Goal: Task Accomplishment & Management: Manage account settings

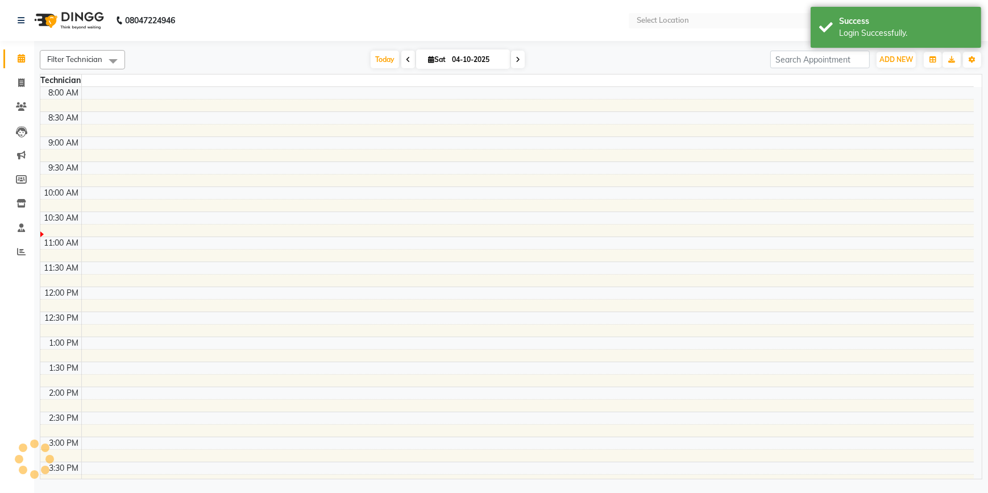
select select "en"
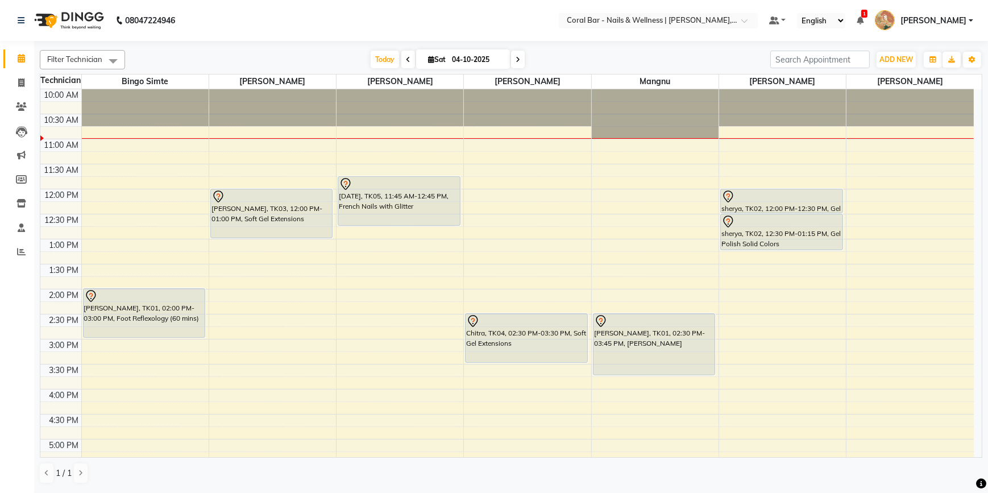
click at [863, 19] on icon at bounding box center [859, 20] width 7 height 8
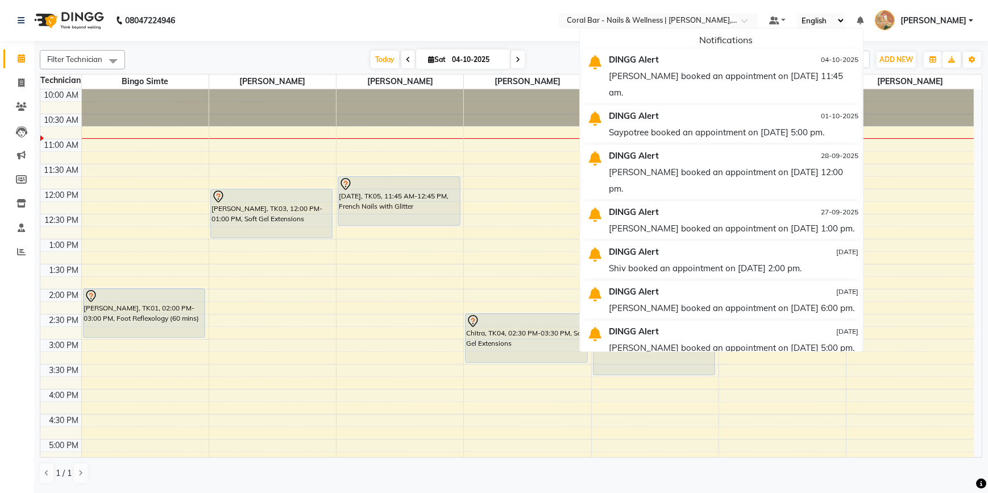
click at [576, 57] on div "[DATE] [DATE]" at bounding box center [448, 59] width 634 height 17
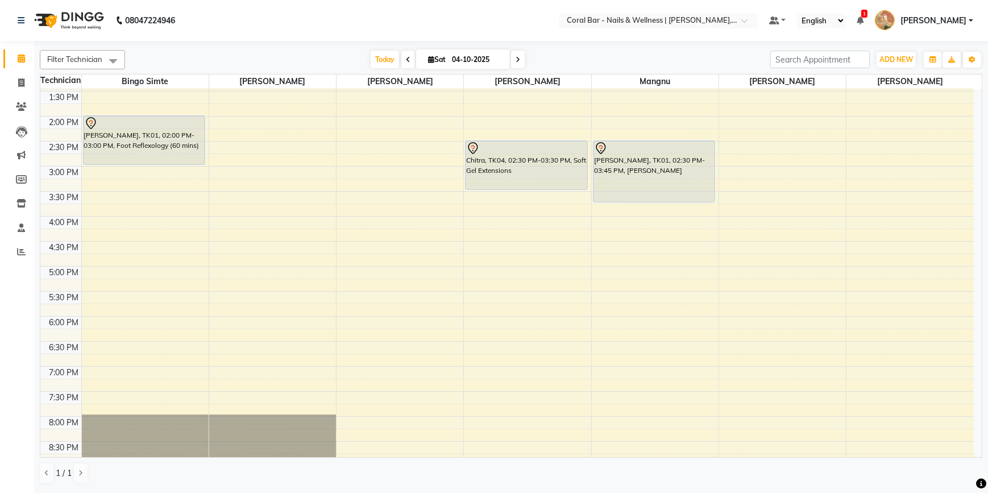
scroll to position [155, 0]
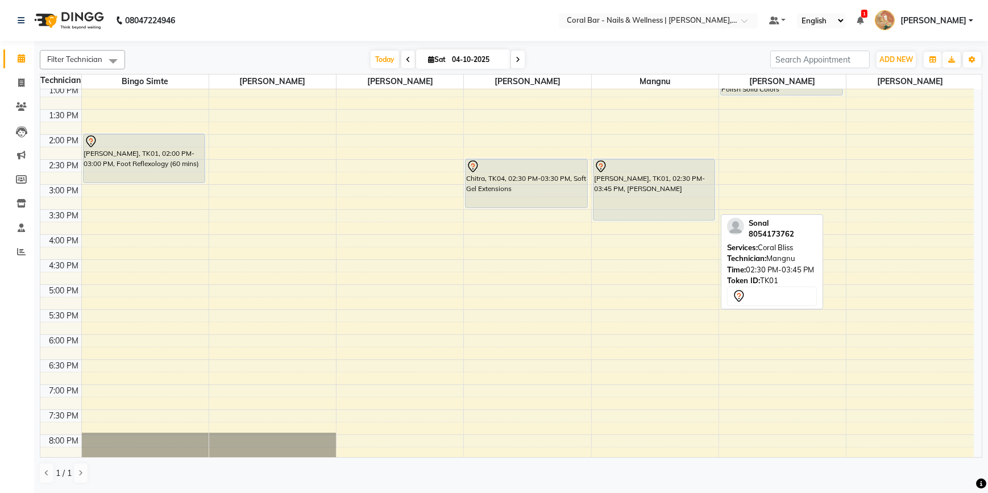
click at [621, 183] on div "[PERSON_NAME], TK01, 02:30 PM-03:45 PM, [PERSON_NAME]" at bounding box center [654, 189] width 122 height 61
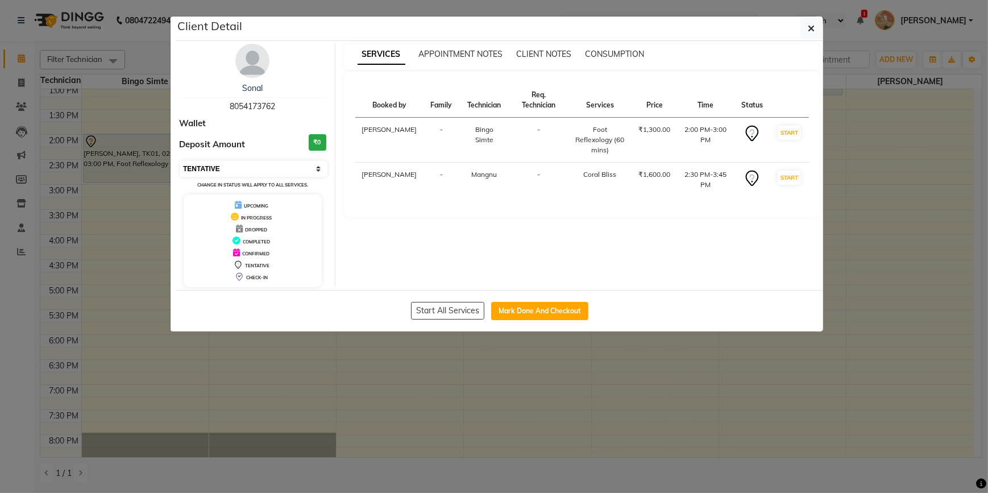
click at [296, 168] on select "Select IN SERVICE CONFIRMED TENTATIVE CHECK IN MARK DONE DROPPED UPCOMING" at bounding box center [253, 169] width 147 height 16
select select "2"
click at [180, 161] on select "Select IN SERVICE CONFIRMED TENTATIVE CHECK IN MARK DONE DROPPED UPCOMING" at bounding box center [253, 169] width 147 height 16
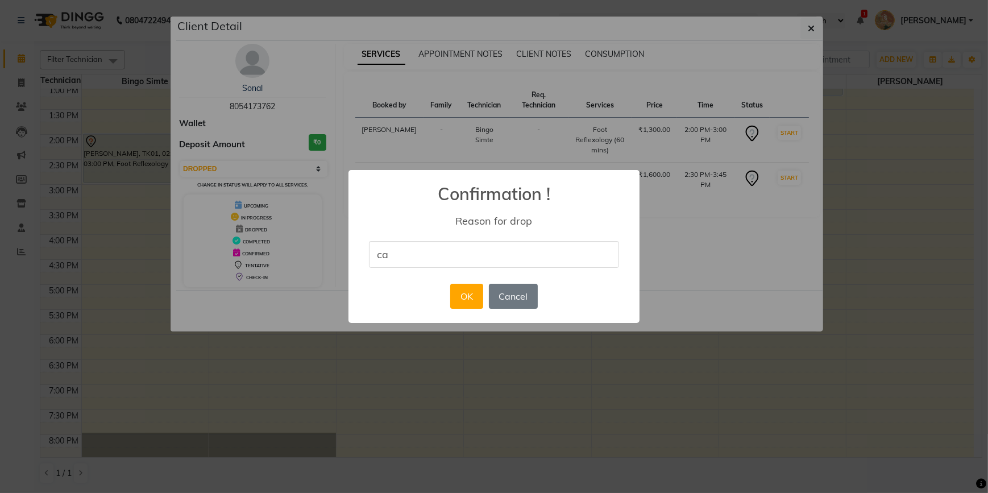
type input "Cancelled"
click at [468, 292] on button "OK" at bounding box center [466, 296] width 32 height 25
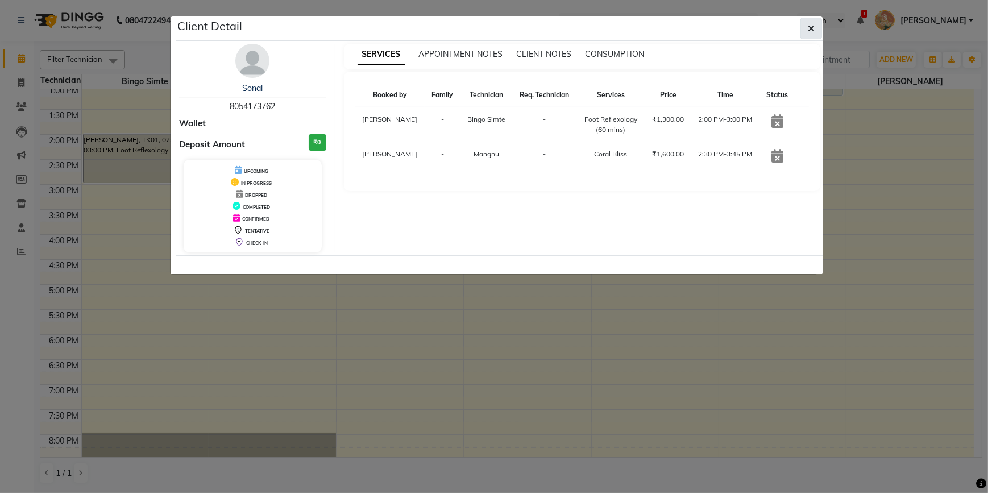
click at [809, 23] on span "button" at bounding box center [811, 28] width 7 height 11
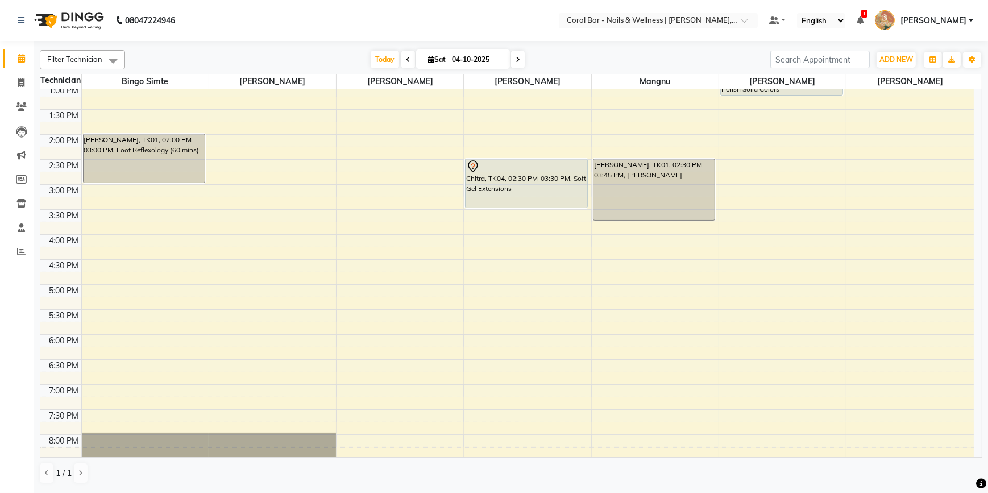
click at [876, 20] on ul "Default Panel My Panel English ENGLISH Español العربية मराठी हिंदी ગુજરાતી தமிழ…" at bounding box center [870, 20] width 215 height 19
click at [863, 24] on span at bounding box center [859, 20] width 7 height 10
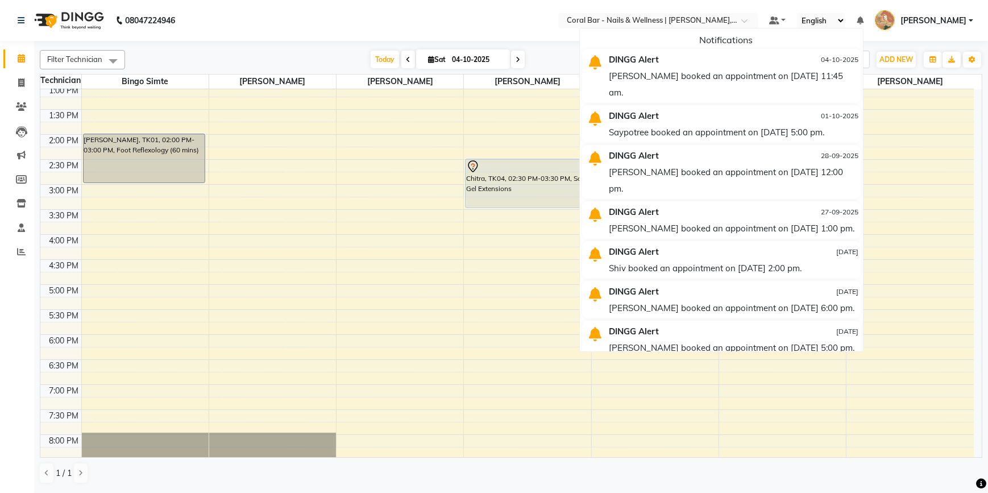
click at [539, 46] on div "Filter Technician Select All Bingo Simte [PERSON_NAME] [PERSON_NAME] Mangnu [PE…" at bounding box center [511, 266] width 942 height 443
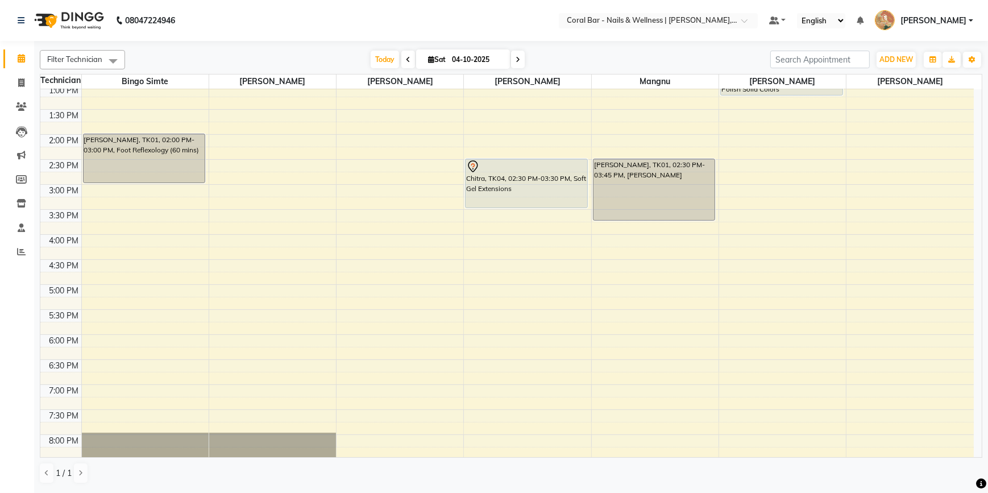
scroll to position [0, 0]
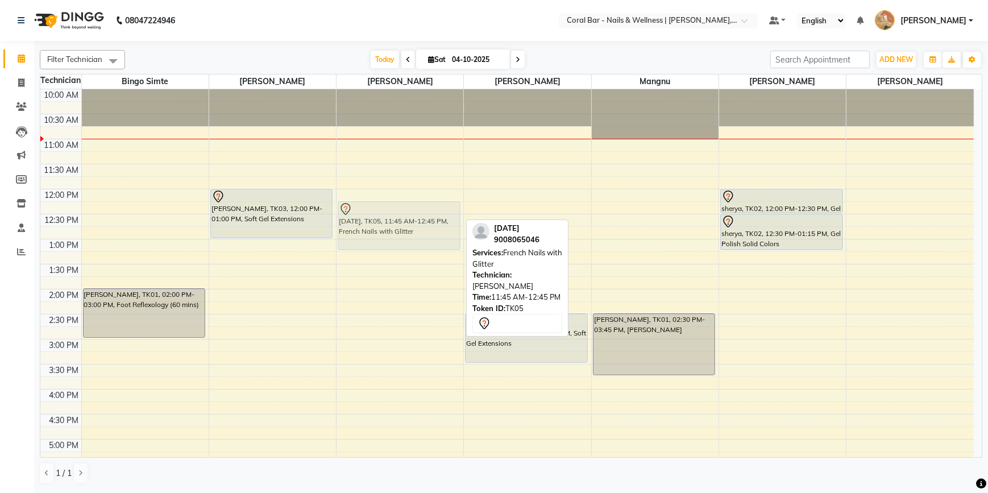
drag, startPoint x: 376, startPoint y: 192, endPoint x: 398, endPoint y: 212, distance: 29.7
click at [398, 212] on div "[DATE], TK05, 11:45 AM-12:45 PM, French Nails with Glitter [DATE], TK05, 11:45 …" at bounding box center [399, 389] width 127 height 600
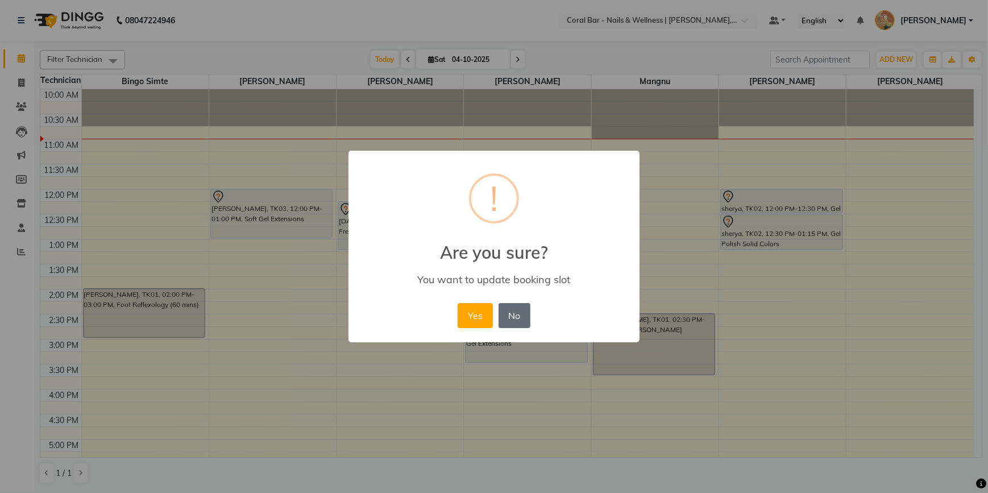
click at [518, 305] on button "No" at bounding box center [514, 315] width 32 height 25
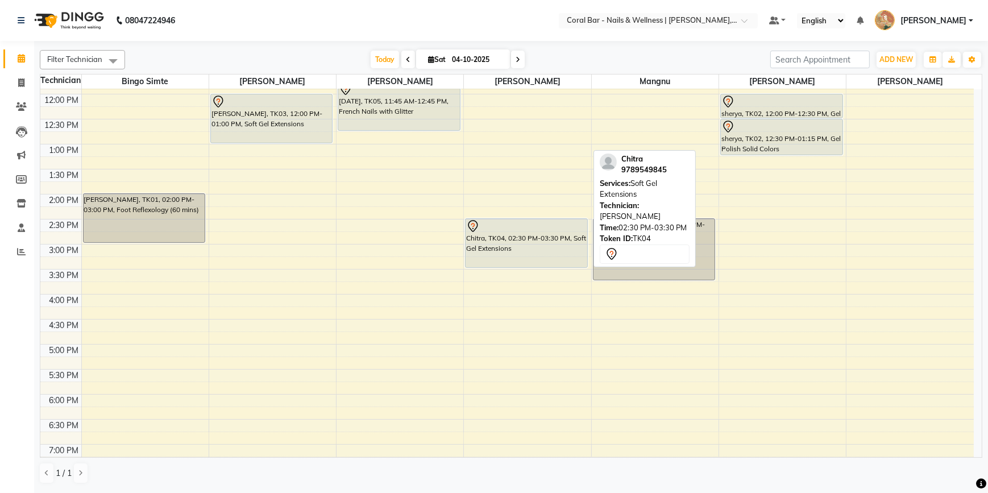
scroll to position [51, 0]
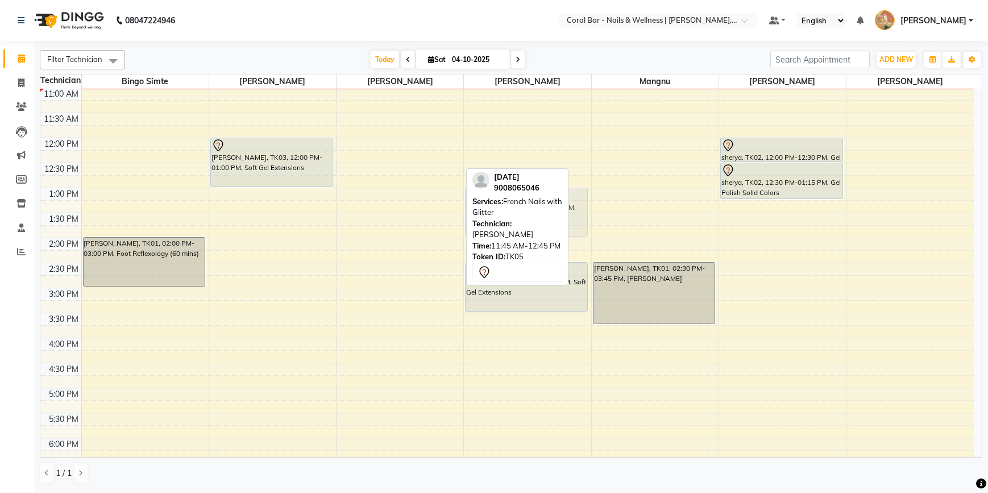
drag, startPoint x: 377, startPoint y: 136, endPoint x: 503, endPoint y: 195, distance: 138.6
click at [503, 195] on div "Filter Technician Select All Bingo Simte [PERSON_NAME] [PERSON_NAME] Mangnu [PE…" at bounding box center [511, 266] width 942 height 443
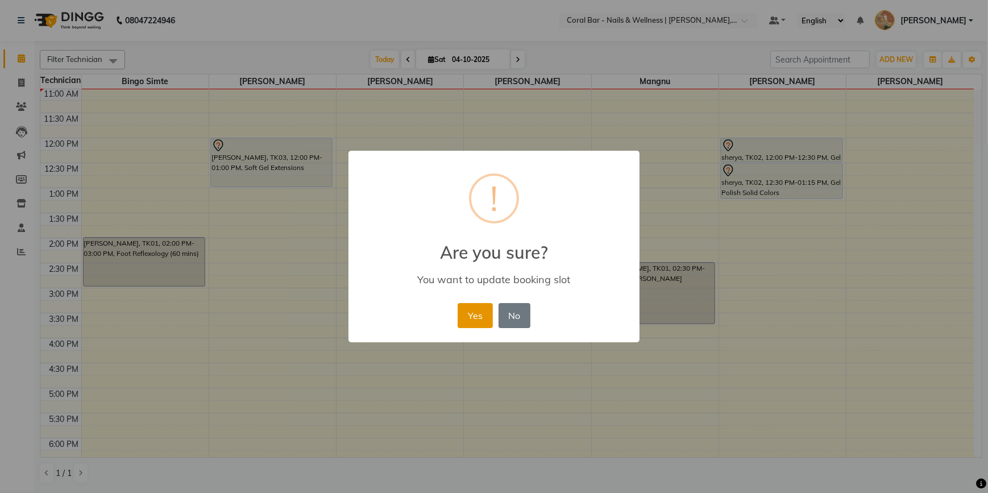
click at [473, 308] on button "Yes" at bounding box center [474, 315] width 35 height 25
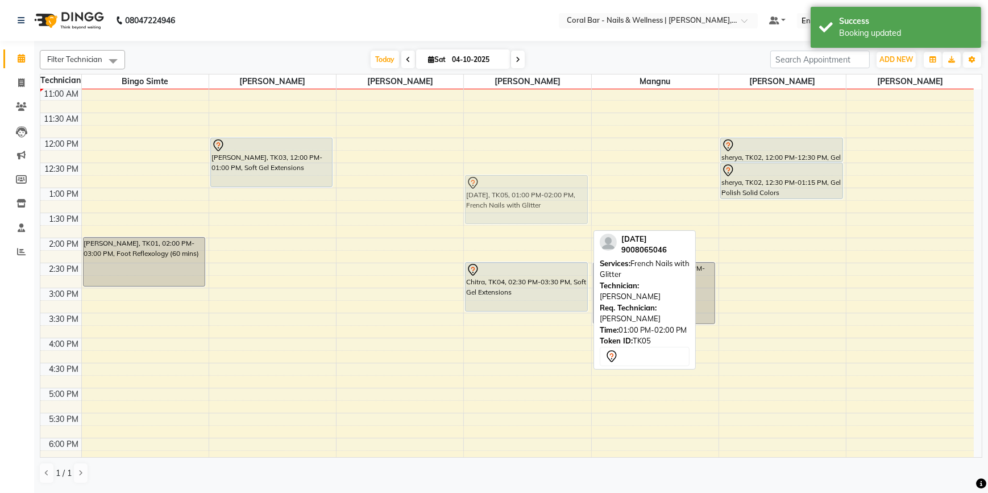
click at [516, 189] on div "[DATE], TK05, 01:00 PM-02:00 PM, French Nails with Glitter Chitra, TK04, 02:30 …" at bounding box center [527, 338] width 127 height 600
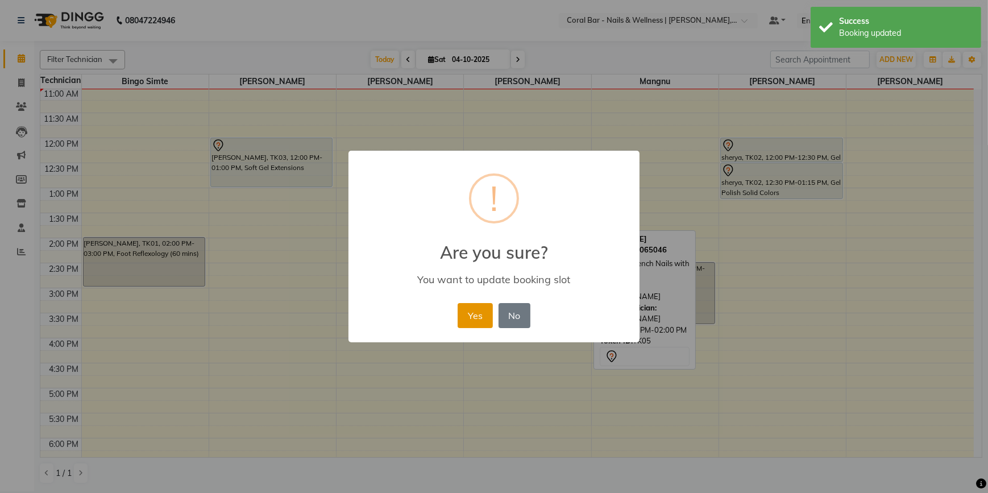
click at [472, 317] on button "Yes" at bounding box center [474, 315] width 35 height 25
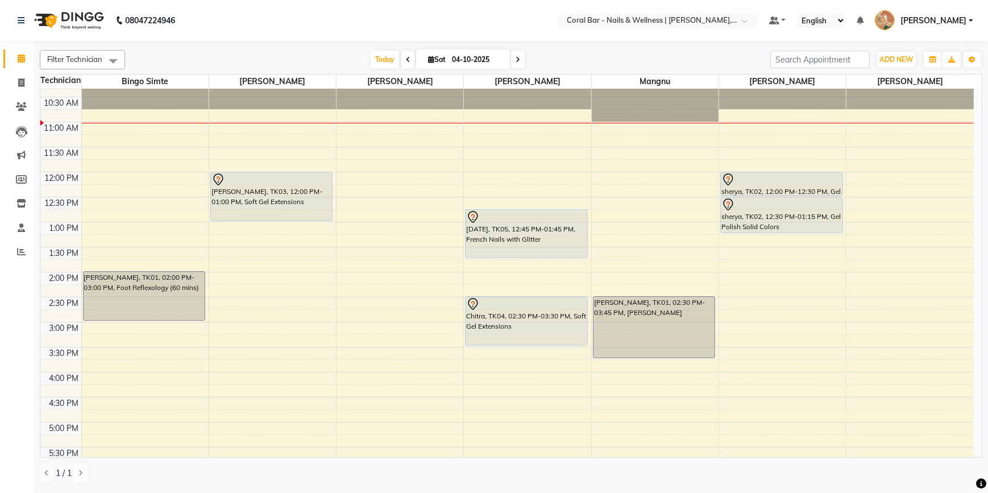
scroll to position [0, 0]
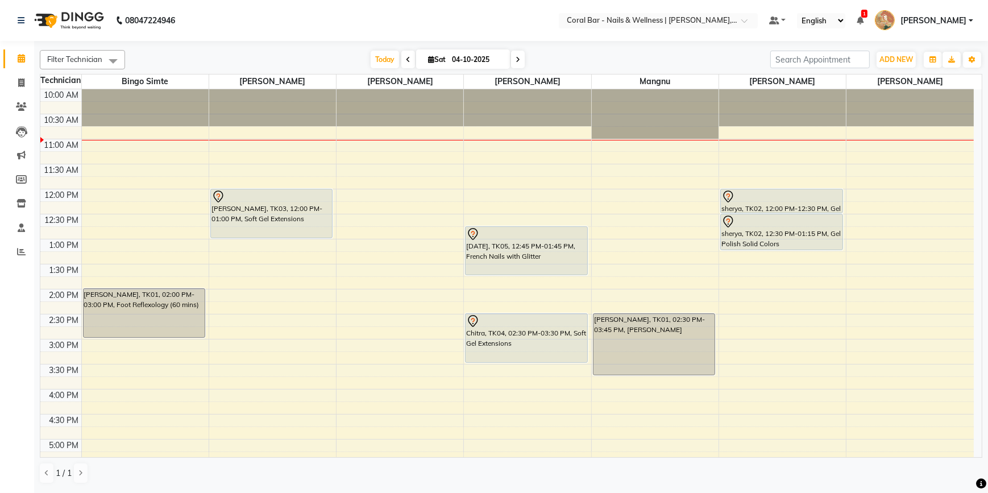
click at [885, 23] on ul "Default Panel My Panel English ENGLISH Español العربية मराठी हिंदी ગુજરાતી தமிழ…" at bounding box center [870, 20] width 215 height 19
click at [863, 20] on icon at bounding box center [859, 20] width 7 height 8
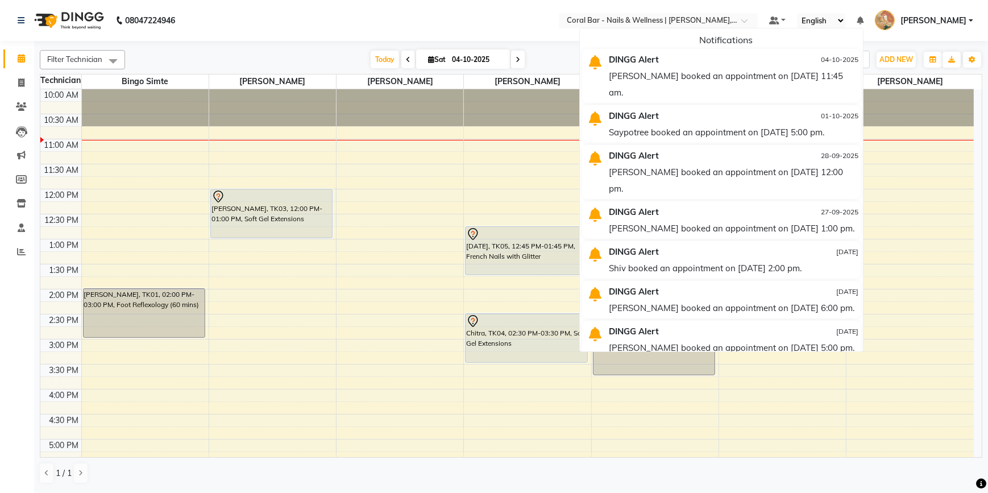
click at [563, 51] on div "[DATE] [DATE]" at bounding box center [448, 59] width 634 height 17
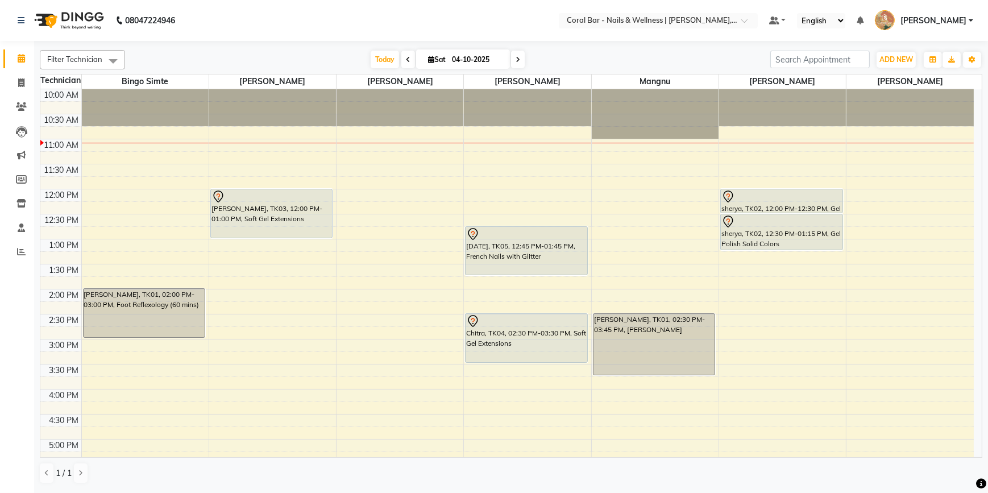
click at [748, 481] on div "1 / 1" at bounding box center [511, 473] width 942 height 22
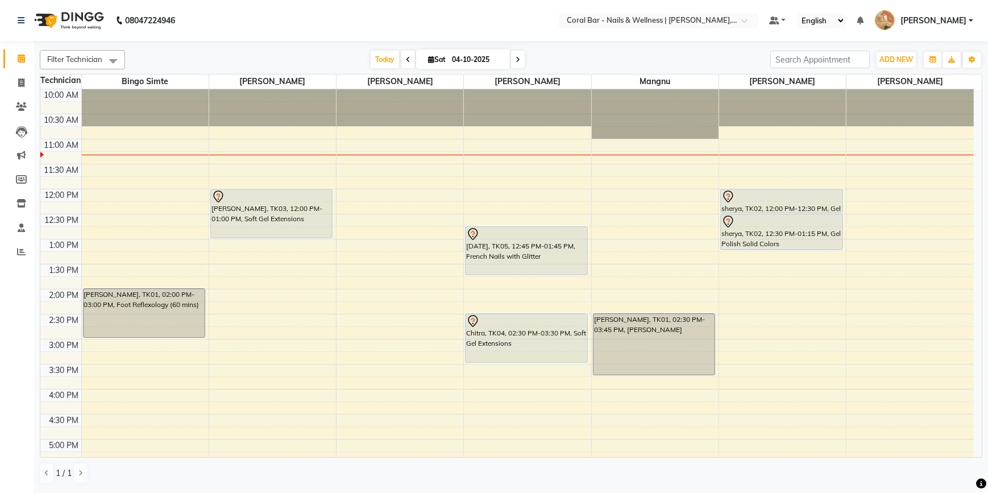
click at [968, 443] on div "10:00 AM 10:30 AM 11:00 AM 11:30 AM 12:00 PM 12:30 PM 1:00 PM 1:30 PM 2:00 PM 2…" at bounding box center [506, 389] width 933 height 600
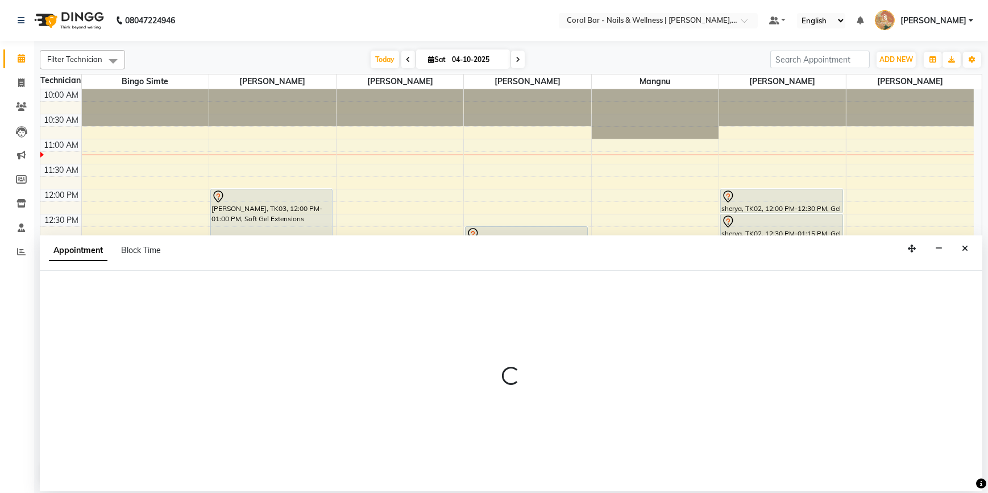
select select "67233"
select select "1020"
select select "tentative"
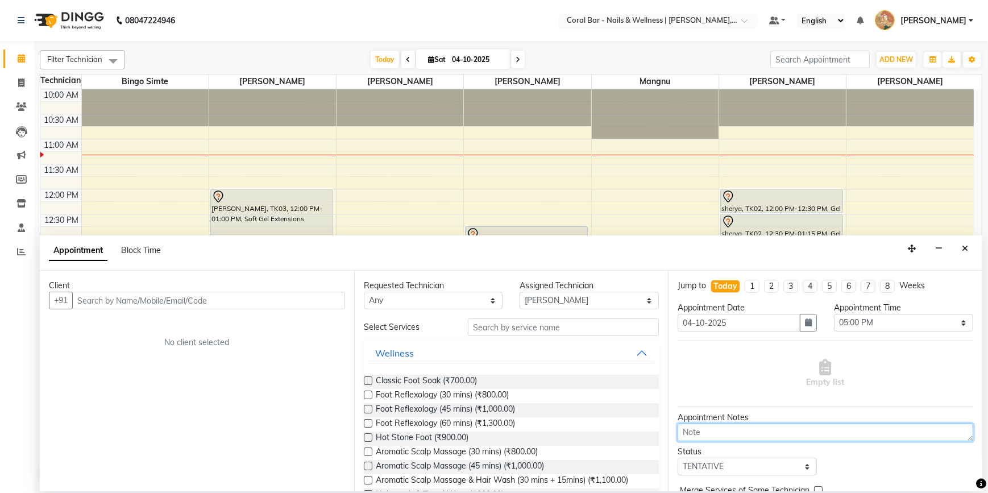
drag, startPoint x: 108, startPoint y: 519, endPoint x: 105, endPoint y: 510, distance: 9.7
click at [105, 492] on html "08047224946 Select Location × Coral Bar - Nails & Wellness | [PERSON_NAME] Leis…" at bounding box center [494, 246] width 988 height 493
click at [967, 245] on icon "Close" at bounding box center [965, 248] width 6 height 8
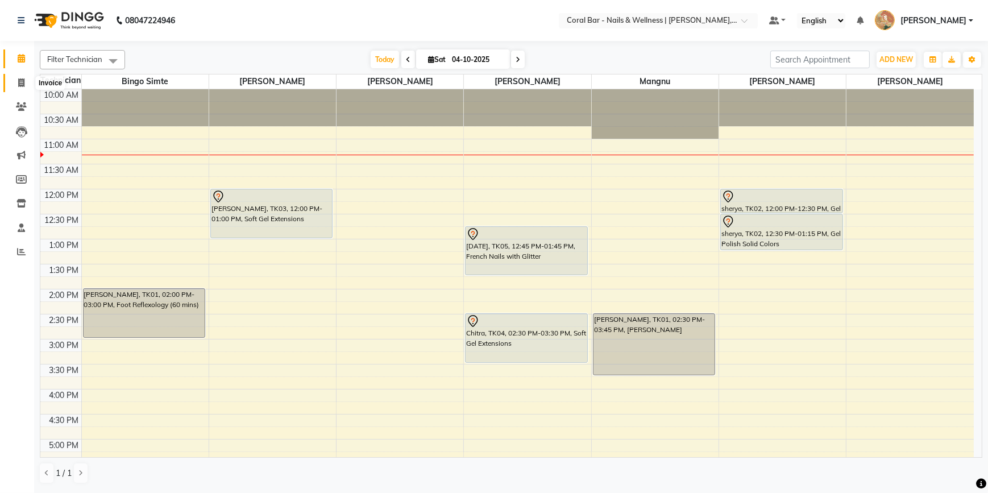
click at [14, 82] on span at bounding box center [21, 83] width 20 height 13
select select "7157"
select select "service"
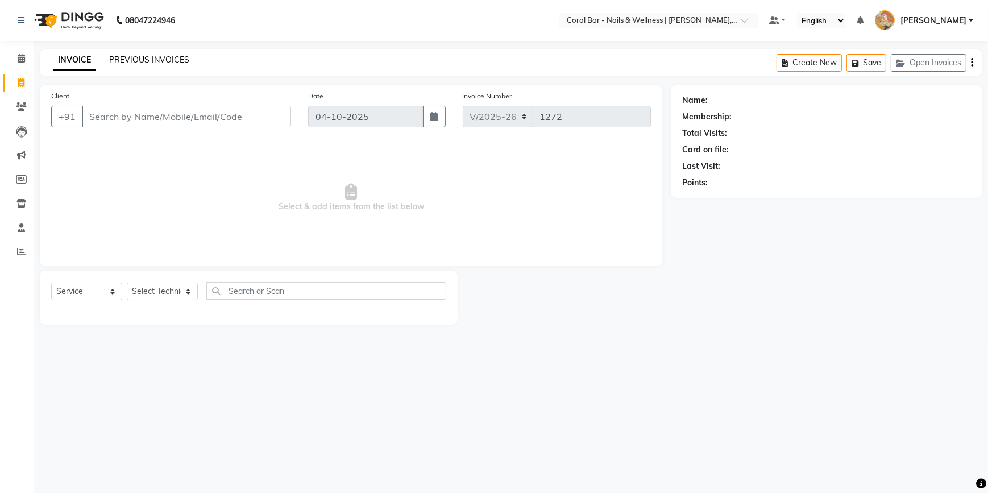
click at [164, 62] on link "PREVIOUS INVOICES" at bounding box center [149, 60] width 80 height 10
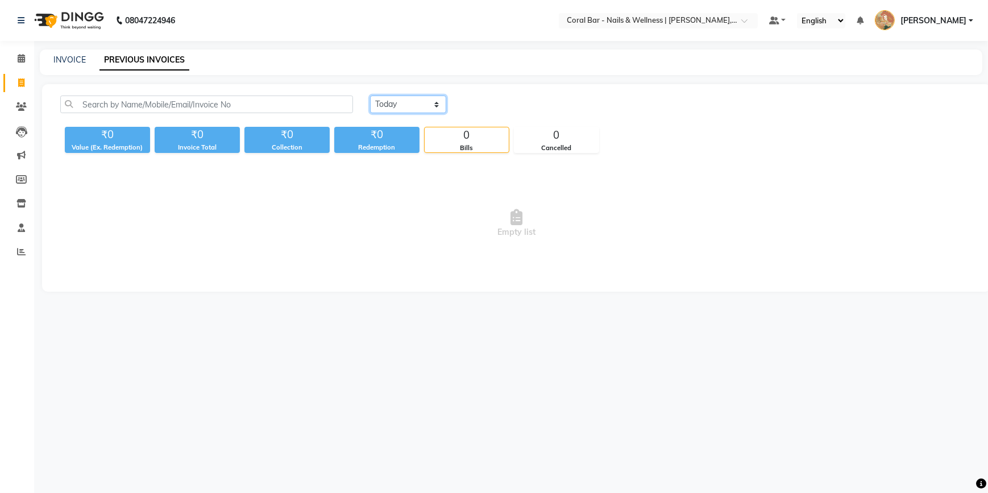
click at [429, 102] on select "[DATE] [DATE] Custom Range" at bounding box center [408, 104] width 76 height 18
select select "yesterday"
click at [370, 95] on select "[DATE] [DATE] Custom Range" at bounding box center [408, 104] width 76 height 18
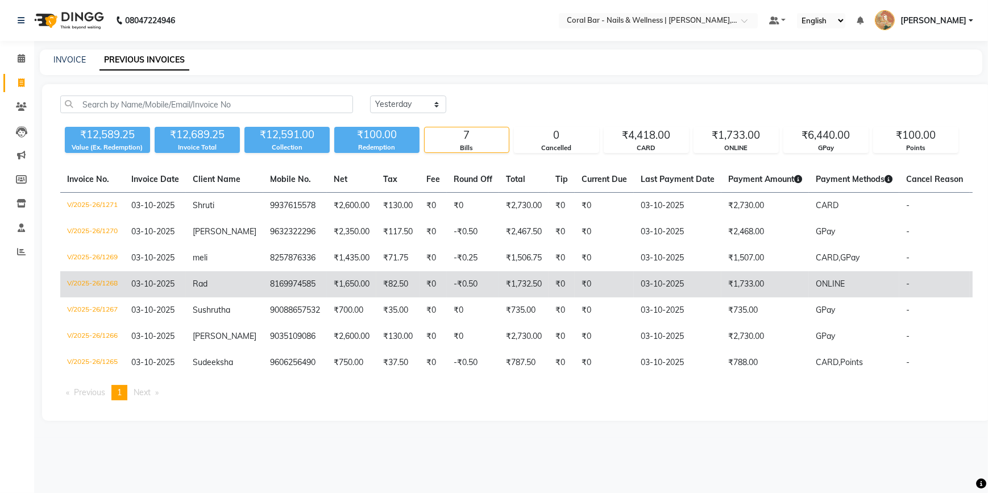
click at [773, 288] on td "₹1,733.00" at bounding box center [765, 284] width 88 height 26
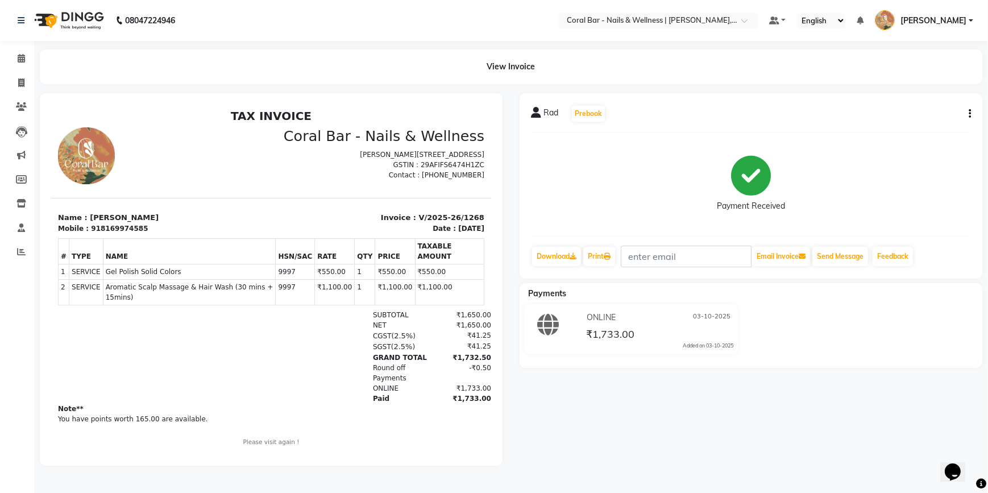
click at [971, 114] on div "Rad Prebook Payment Received Download Print Email Invoice Send Message Feedback" at bounding box center [750, 185] width 463 height 185
click at [970, 114] on icon "button" at bounding box center [969, 114] width 2 height 1
click at [911, 122] on div "Edit Item Staff" at bounding box center [913, 121] width 78 height 14
select select "66532"
select select "69128"
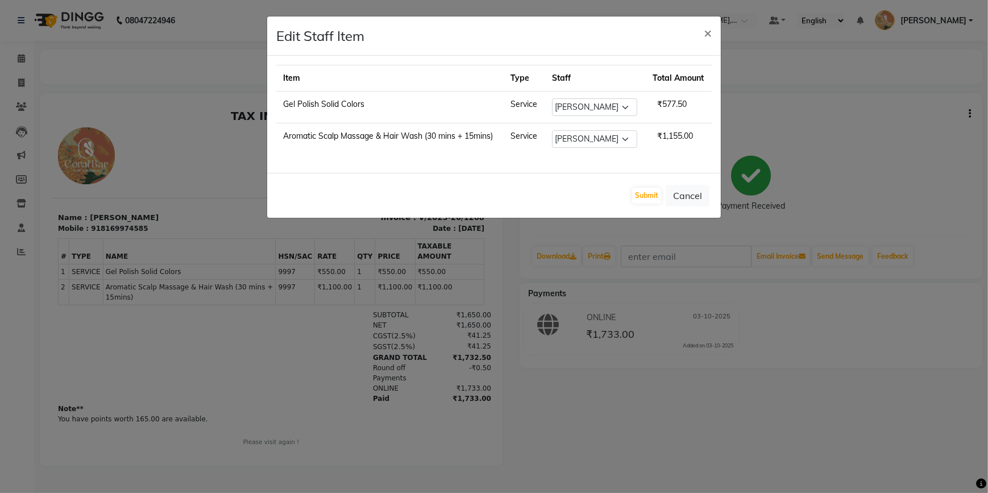
click at [733, 407] on ngb-modal-window "Edit Staff Item × Item Type Staff Total Amount Gel Polish Solid Colors Service …" at bounding box center [494, 246] width 988 height 493
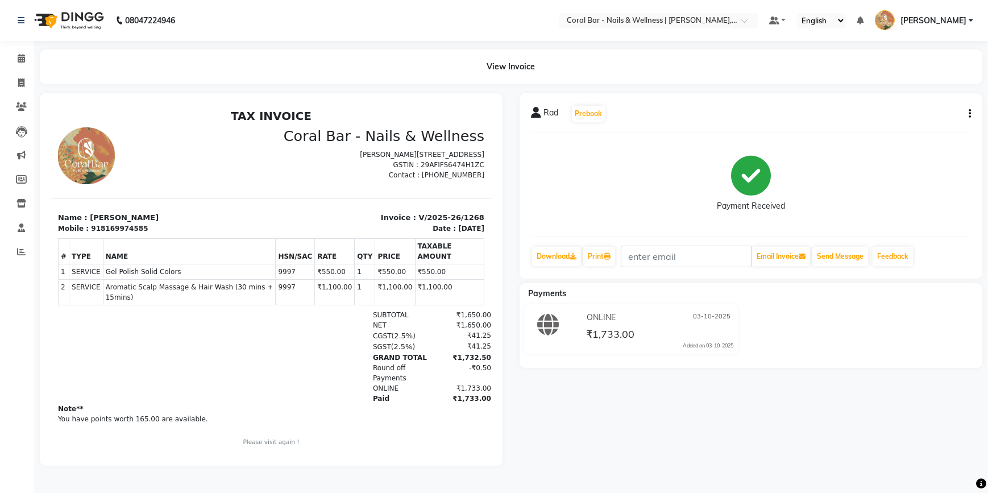
click at [968, 114] on icon "button" at bounding box center [969, 114] width 2 height 1
click at [18, 55] on icon at bounding box center [21, 58] width 7 height 9
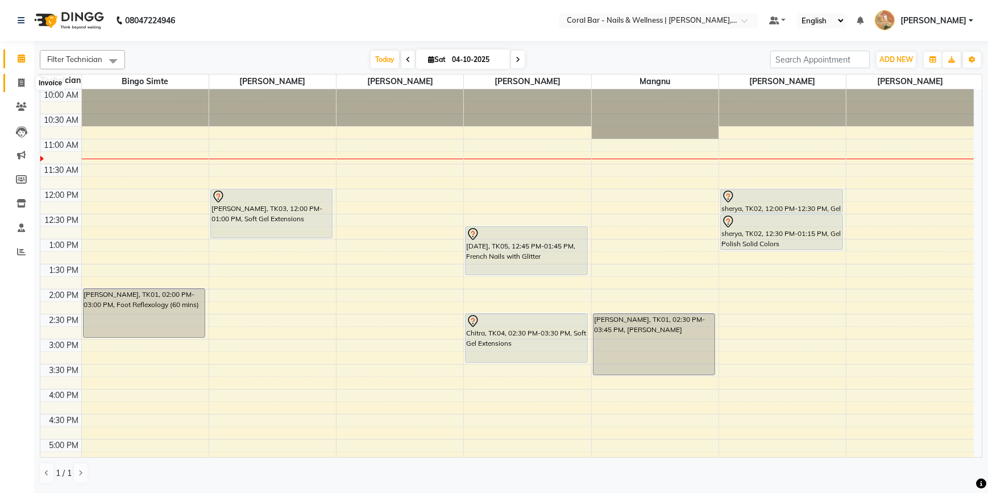
click at [22, 82] on icon at bounding box center [21, 82] width 6 height 9
select select "service"
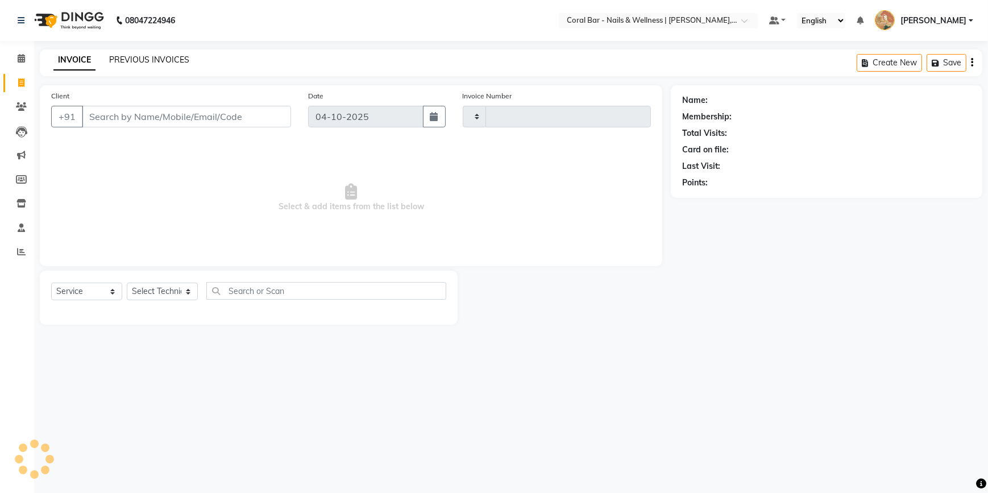
type input "1272"
select select "7157"
click at [141, 63] on link "PREVIOUS INVOICES" at bounding box center [149, 60] width 80 height 10
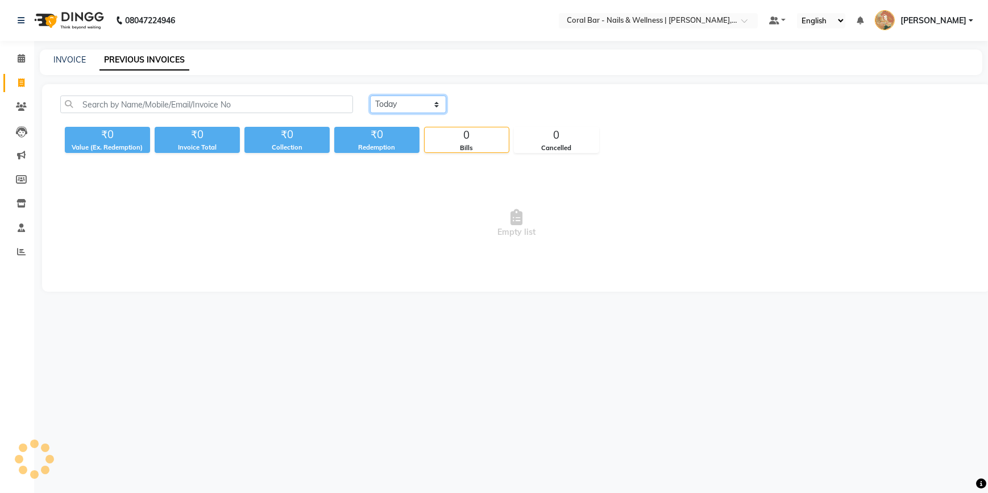
click at [396, 101] on select "[DATE] [DATE] Custom Range" at bounding box center [408, 104] width 76 height 18
click at [370, 95] on select "[DATE] [DATE] Custom Range" at bounding box center [408, 104] width 76 height 18
click at [416, 91] on div "Today Yesterday Custom Range ₹0 Value (Ex. Redemption) ₹0 Invoice Total ₹0 Coll…" at bounding box center [516, 187] width 948 height 207
click at [409, 108] on select "[DATE] [DATE] Custom Range" at bounding box center [408, 104] width 76 height 18
click at [370, 95] on select "[DATE] [DATE] Custom Range" at bounding box center [408, 104] width 76 height 18
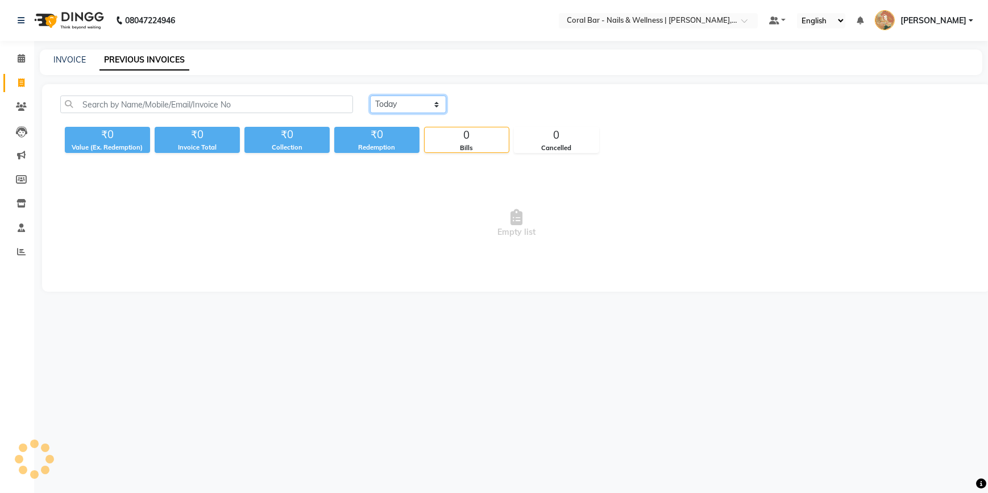
click at [416, 103] on select "[DATE] [DATE] Custom Range" at bounding box center [408, 104] width 76 height 18
select select "yesterday"
click at [370, 95] on select "[DATE] [DATE] Custom Range" at bounding box center [408, 104] width 76 height 18
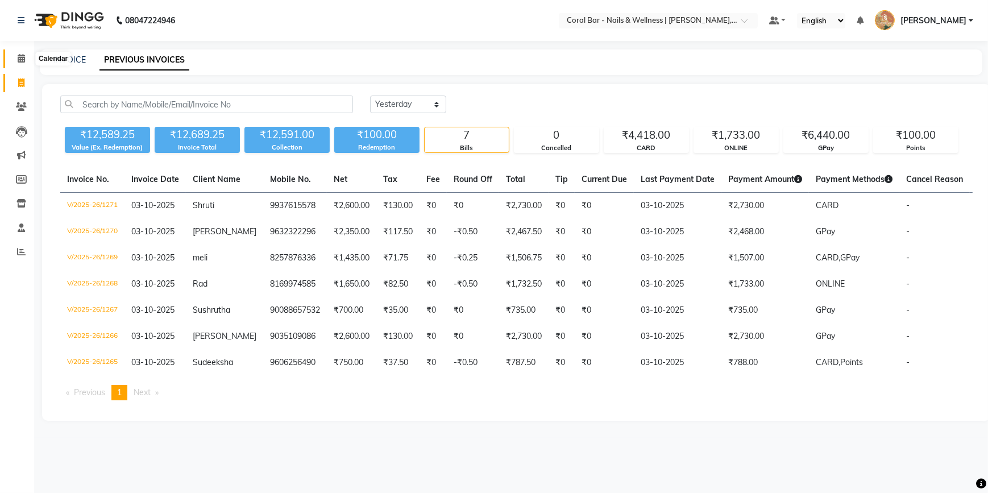
click at [23, 58] on icon at bounding box center [21, 58] width 7 height 9
